Goal: Find contact information: Find contact information

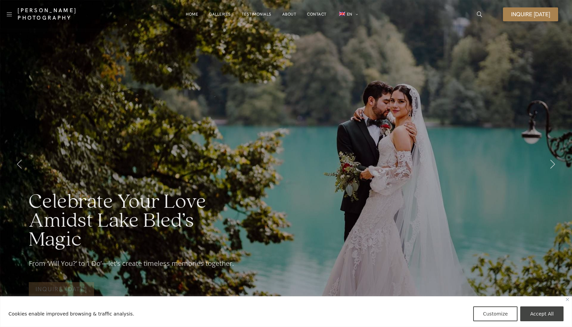
click at [539, 12] on span "Inquire [DATE]" at bounding box center [530, 15] width 39 height 6
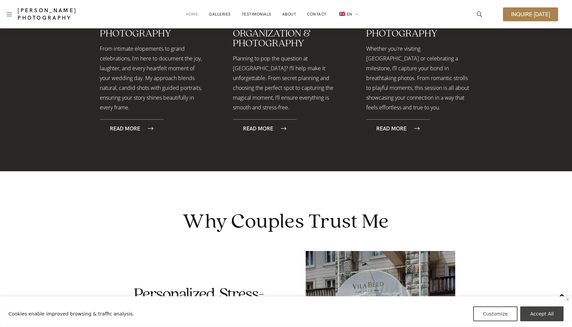
scroll to position [963, 0]
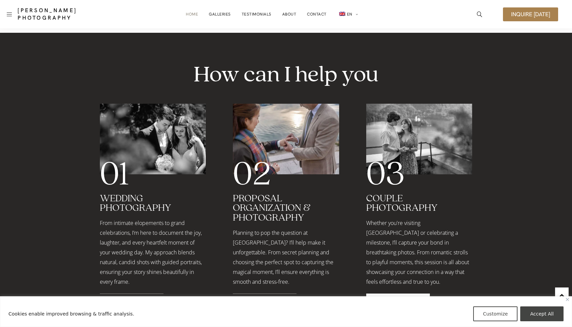
click at [397, 294] on link "Read More" at bounding box center [398, 303] width 64 height 18
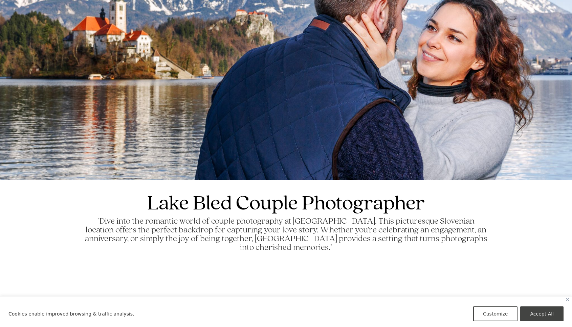
scroll to position [78, 0]
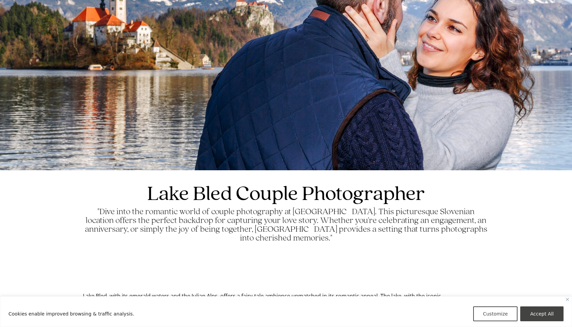
click at [565, 298] on div "Cookies enable improved browsing & traffic analysis. Customize Accept All" at bounding box center [286, 312] width 572 height 31
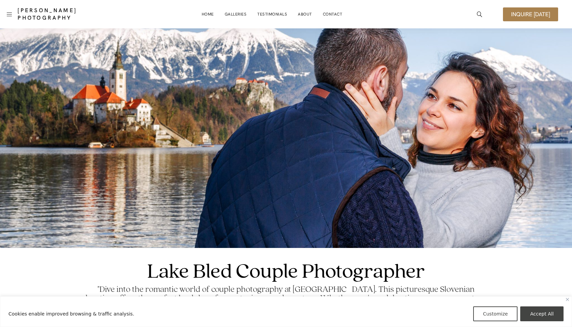
scroll to position [0, 0]
click at [522, 13] on span "Inquire [DATE]" at bounding box center [530, 15] width 39 height 6
click at [537, 15] on span "Inquire [DATE]" at bounding box center [530, 15] width 39 height 6
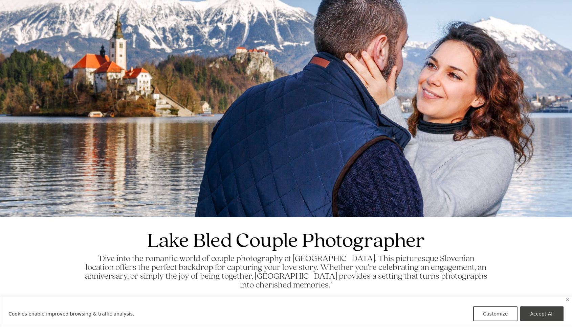
scroll to position [41, 0]
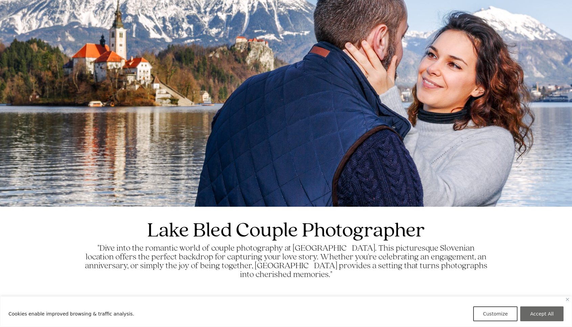
click at [534, 311] on button "Accept All" at bounding box center [541, 314] width 43 height 15
checkbox input "true"
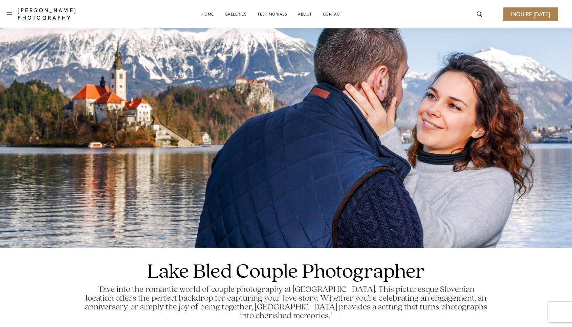
scroll to position [0, 0]
click at [536, 16] on span "Inquire [DATE]" at bounding box center [530, 15] width 39 height 6
click at [531, 14] on span "Inquire [DATE]" at bounding box center [530, 15] width 39 height 6
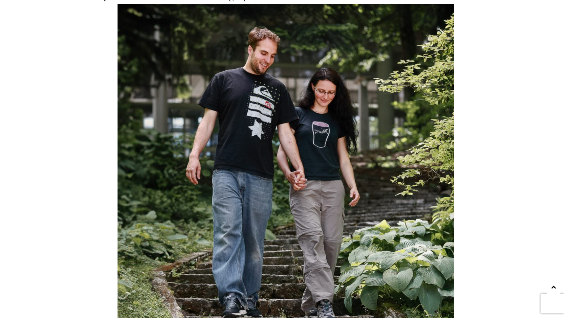
scroll to position [1896, 0]
